Goal: Find specific fact: Find specific fact

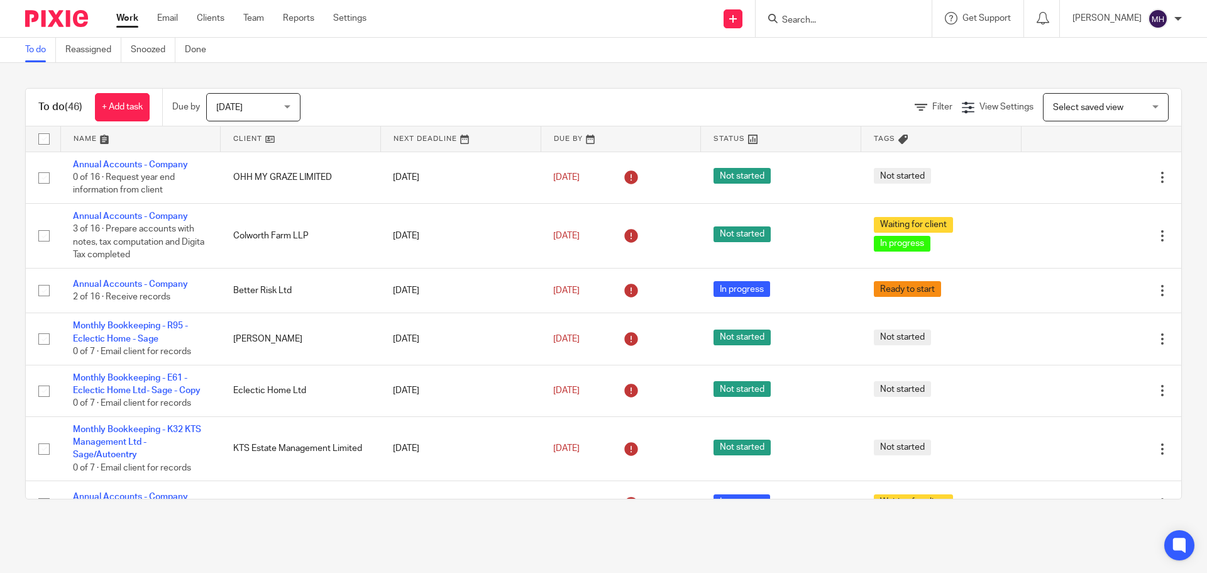
click at [841, 21] on input "Search" at bounding box center [837, 20] width 113 height 11
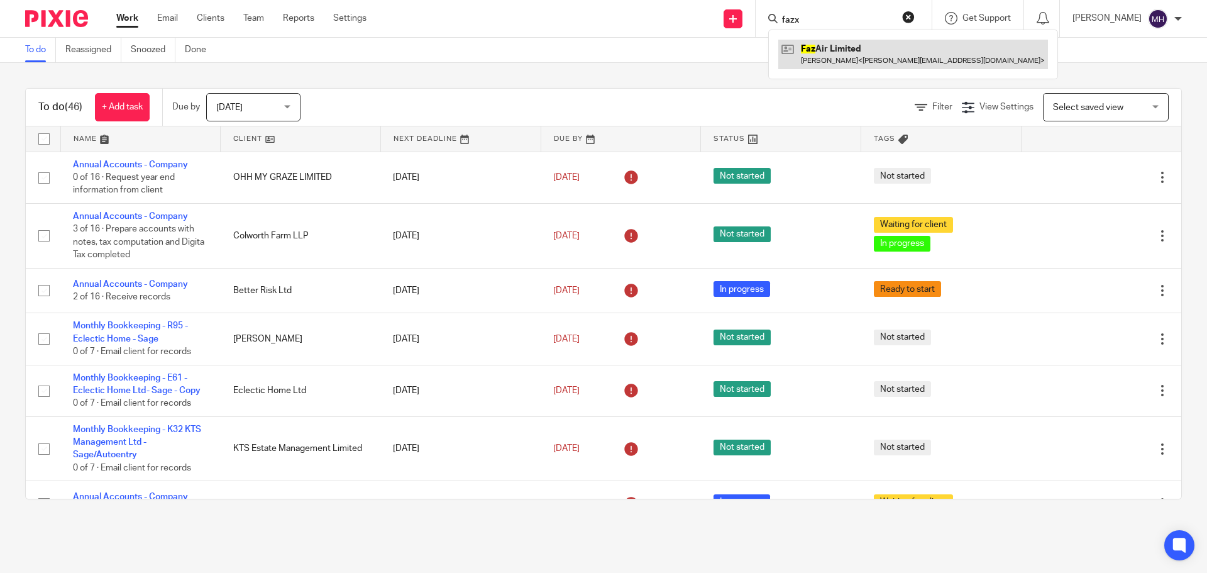
type input "fazx"
click at [843, 53] on link at bounding box center [914, 54] width 270 height 29
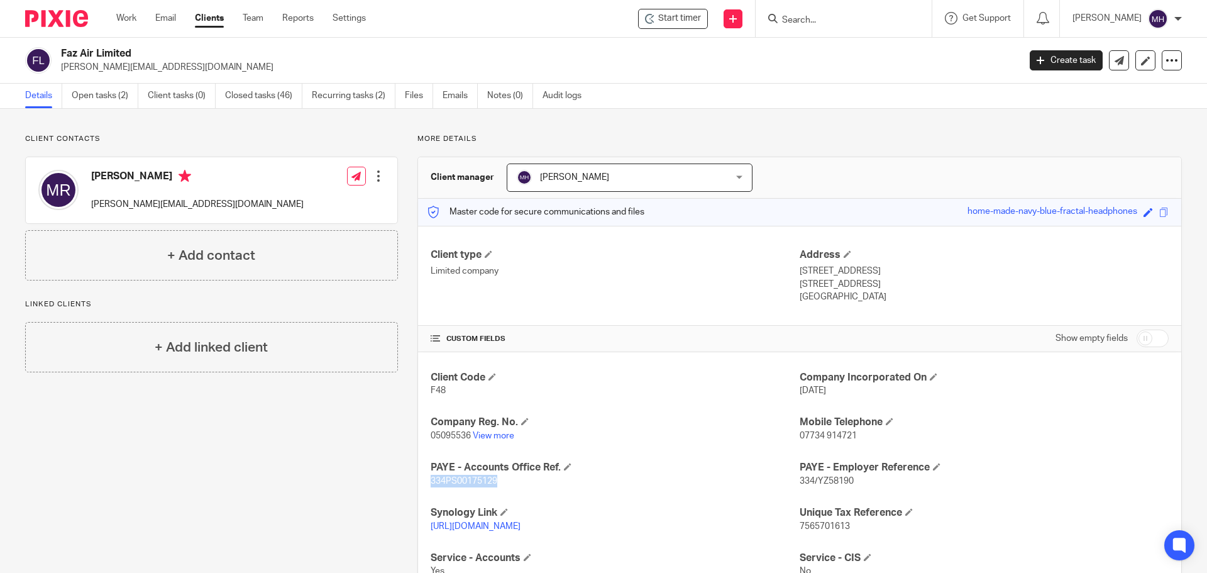
drag, startPoint x: 428, startPoint y: 480, endPoint x: 496, endPoint y: 483, distance: 68.0
click at [495, 483] on span "334PS00175129" at bounding box center [464, 481] width 67 height 9
copy span "334PS00175129"
